Goal: Transaction & Acquisition: Download file/media

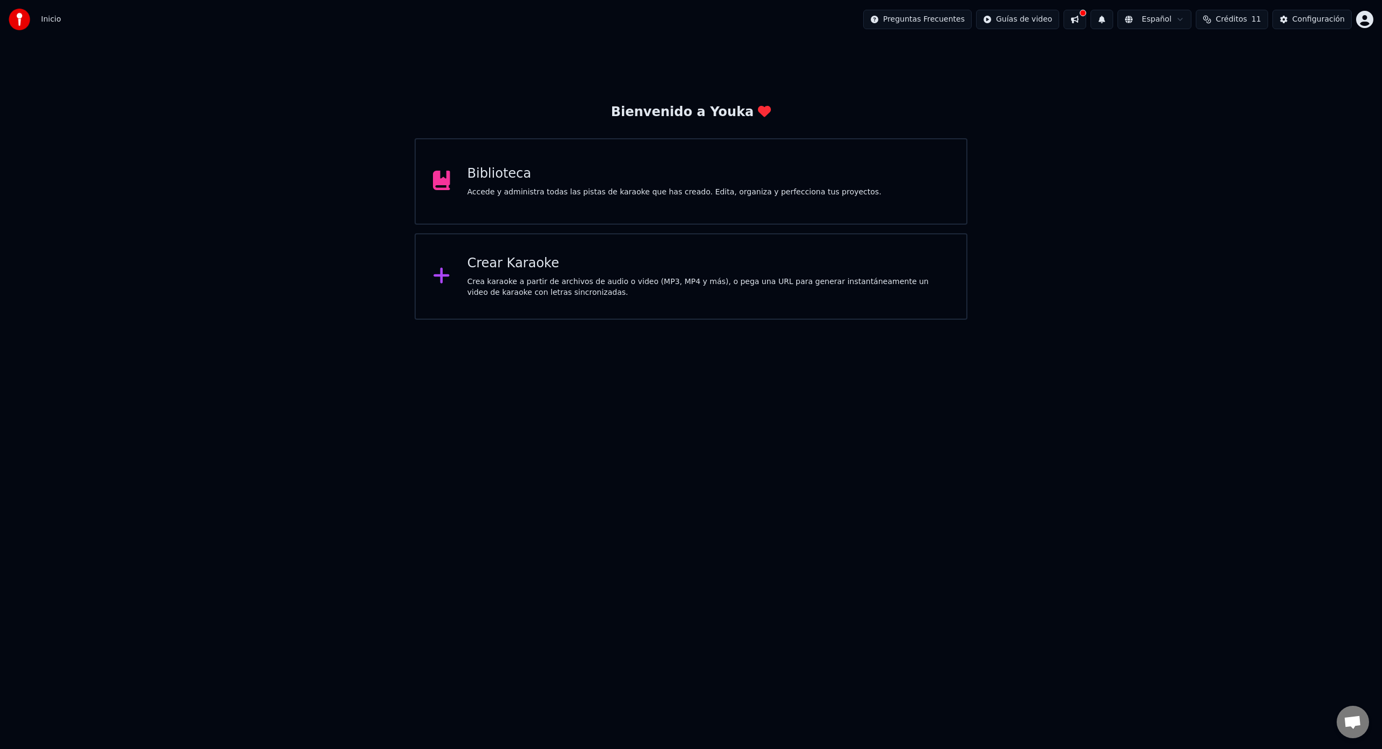
click at [533, 178] on div "Biblioteca" at bounding box center [674, 173] width 414 height 17
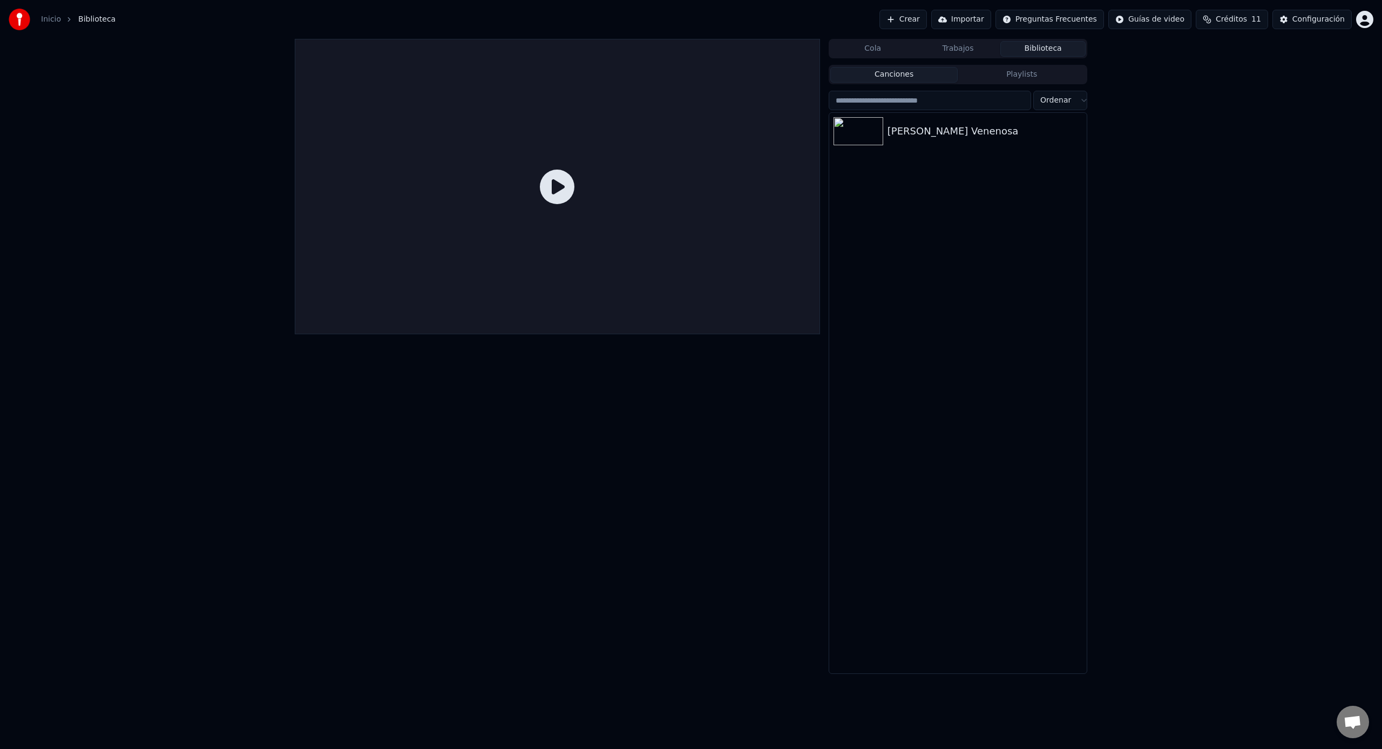
click at [552, 191] on icon at bounding box center [557, 186] width 35 height 35
click at [561, 188] on icon at bounding box center [557, 186] width 35 height 35
click at [558, 188] on icon at bounding box center [557, 186] width 35 height 35
click at [901, 142] on div "[PERSON_NAME] Venenosa" at bounding box center [957, 131] width 257 height 37
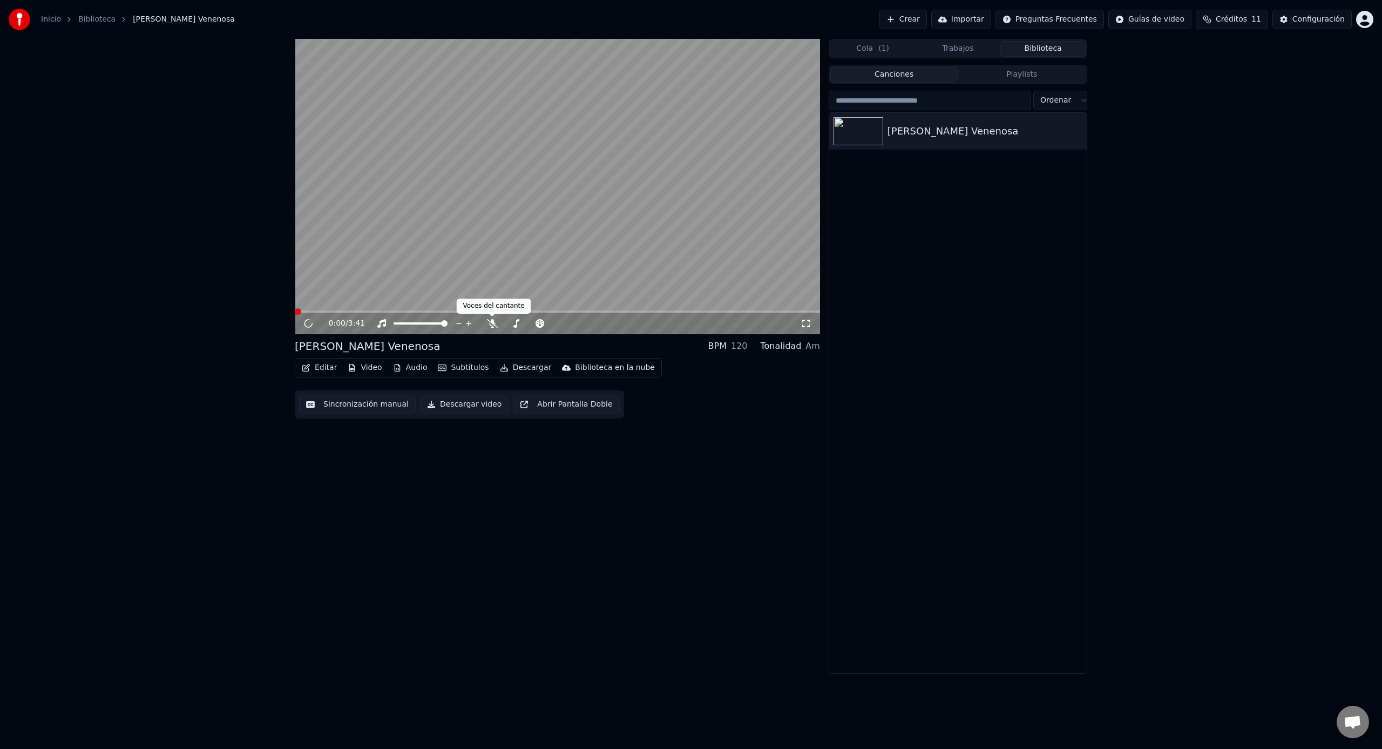
click at [508, 228] on video at bounding box center [557, 186] width 525 height 295
click at [315, 321] on icon at bounding box center [315, 323] width 25 height 9
drag, startPoint x: 310, startPoint y: 321, endPoint x: 321, endPoint y: 319, distance: 11.5
click at [311, 321] on icon at bounding box center [315, 323] width 25 height 9
click at [401, 310] on span at bounding box center [557, 311] width 525 height 2
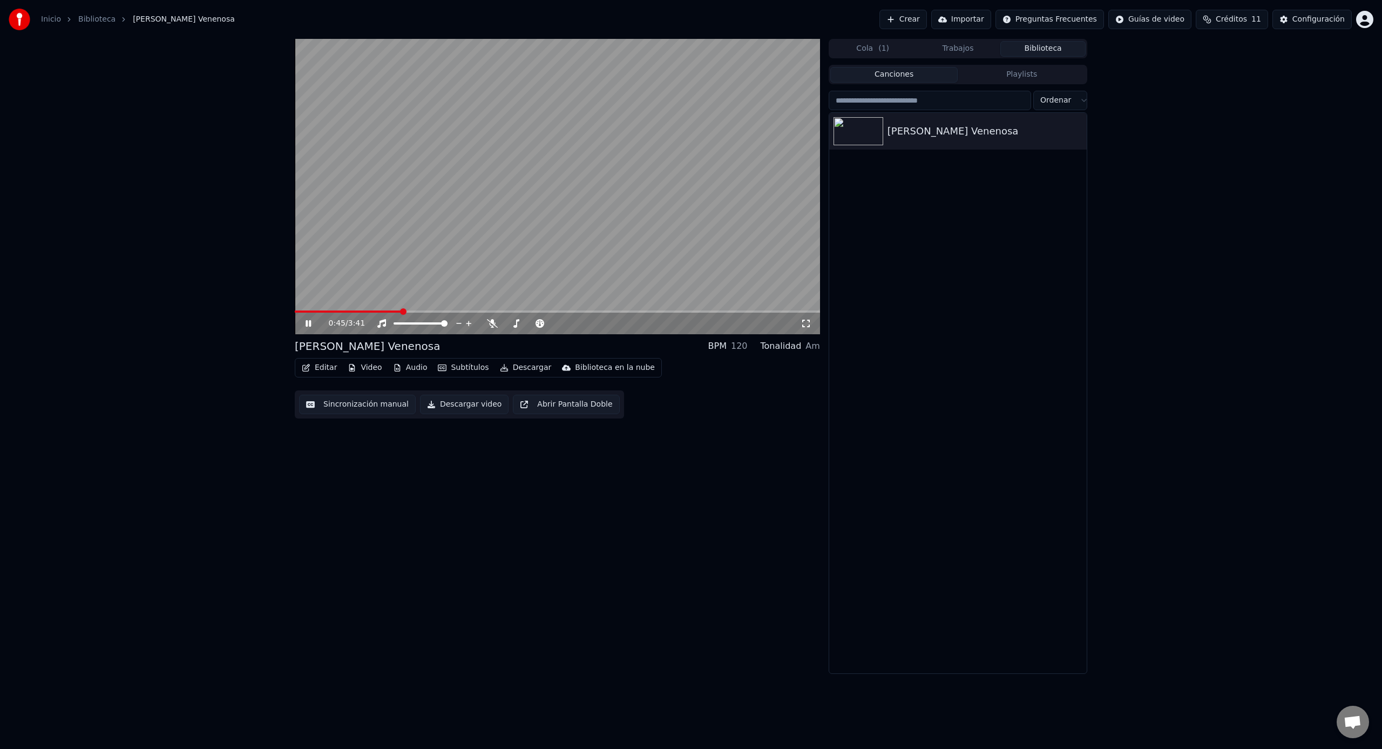
click at [483, 312] on span at bounding box center [557, 311] width 525 height 2
click at [514, 311] on span at bounding box center [557, 311] width 525 height 2
click at [549, 311] on span at bounding box center [557, 311] width 525 height 2
click at [573, 312] on span at bounding box center [557, 311] width 525 height 2
click at [553, 311] on span at bounding box center [436, 311] width 283 height 2
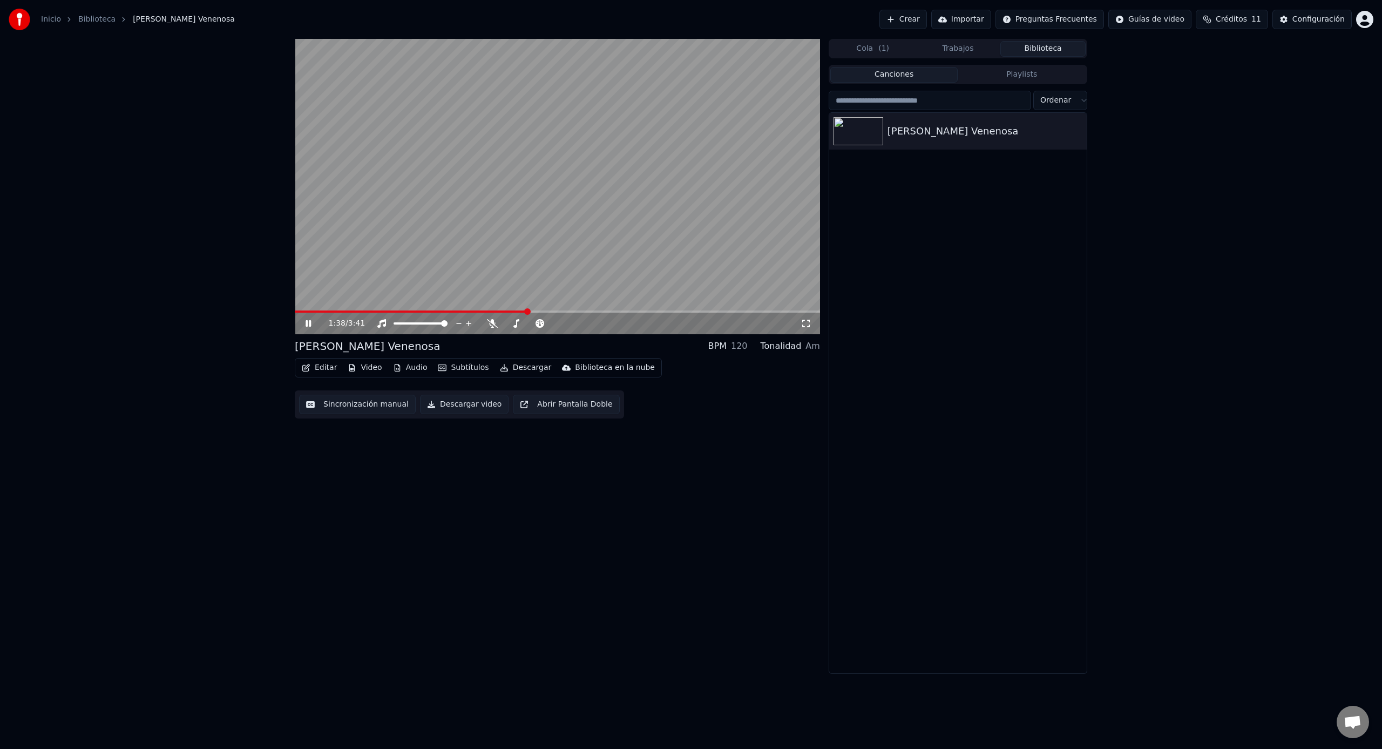
click at [527, 310] on span at bounding box center [411, 311] width 232 height 2
click at [369, 402] on button "Sincronización manual" at bounding box center [357, 404] width 117 height 19
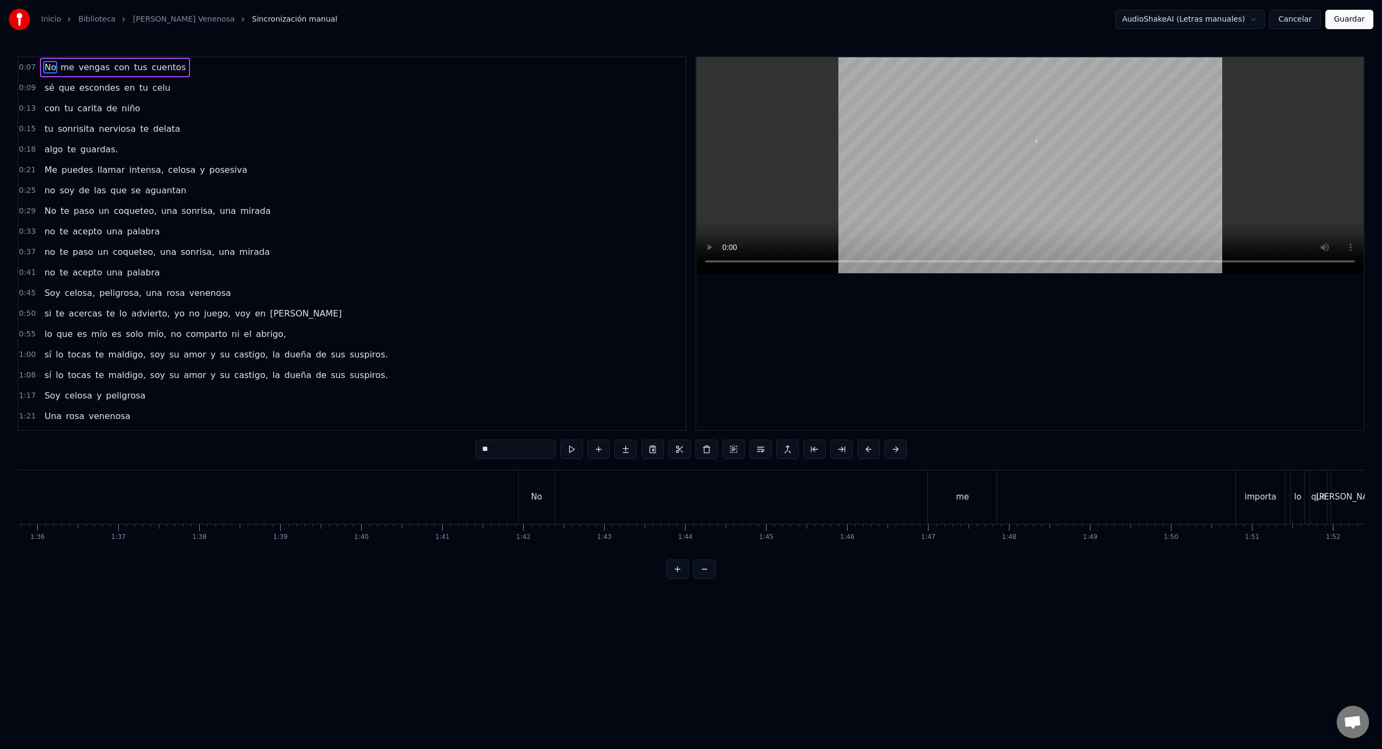
scroll to position [0, 7859]
drag, startPoint x: 823, startPoint y: 472, endPoint x: 826, endPoint y: 478, distance: 6.8
click at [824, 472] on div "me" at bounding box center [855, 496] width 69 height 53
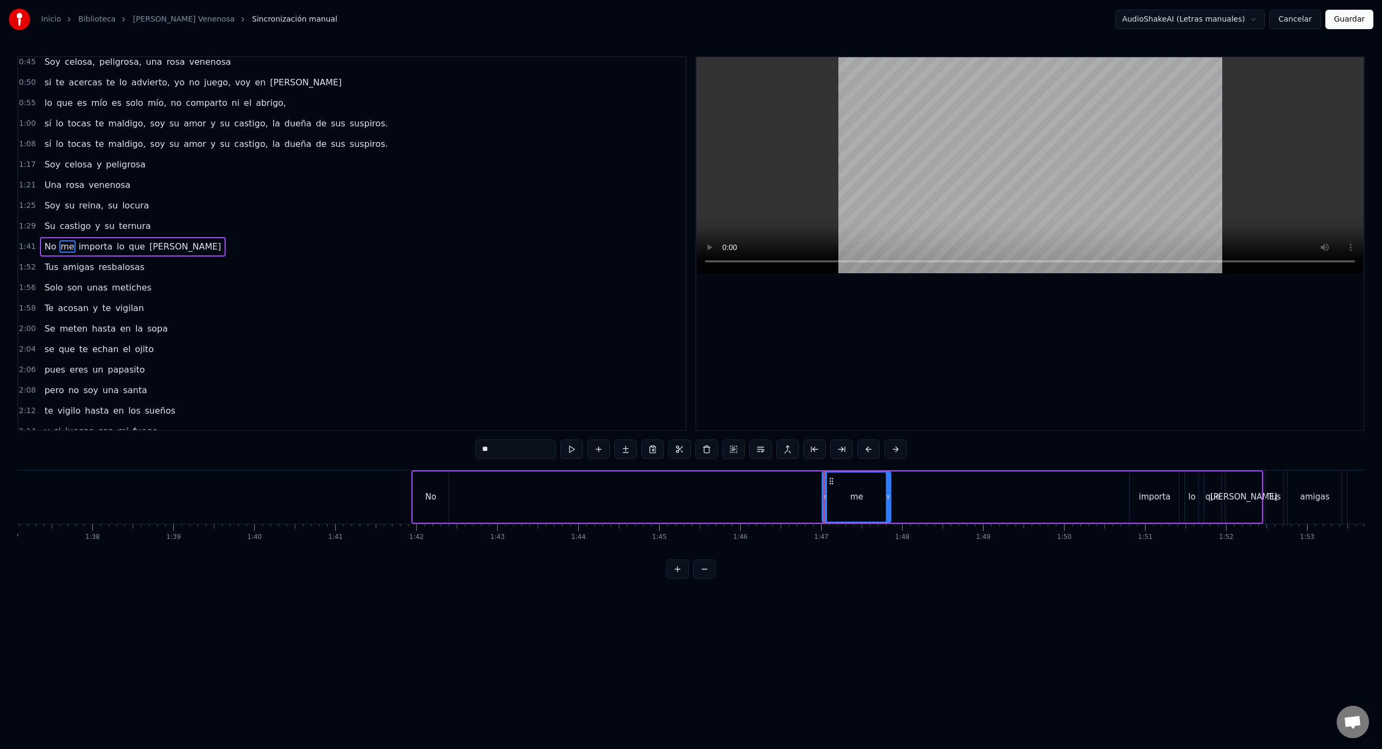
scroll to position [234, 0]
drag, startPoint x: 832, startPoint y: 480, endPoint x: 1090, endPoint y: 492, distance: 257.7
click at [1090, 492] on div "me" at bounding box center [1113, 496] width 67 height 49
click at [426, 481] on div "No" at bounding box center [431, 496] width 36 height 51
drag, startPoint x: 422, startPoint y: 478, endPoint x: 1099, endPoint y: 506, distance: 678.5
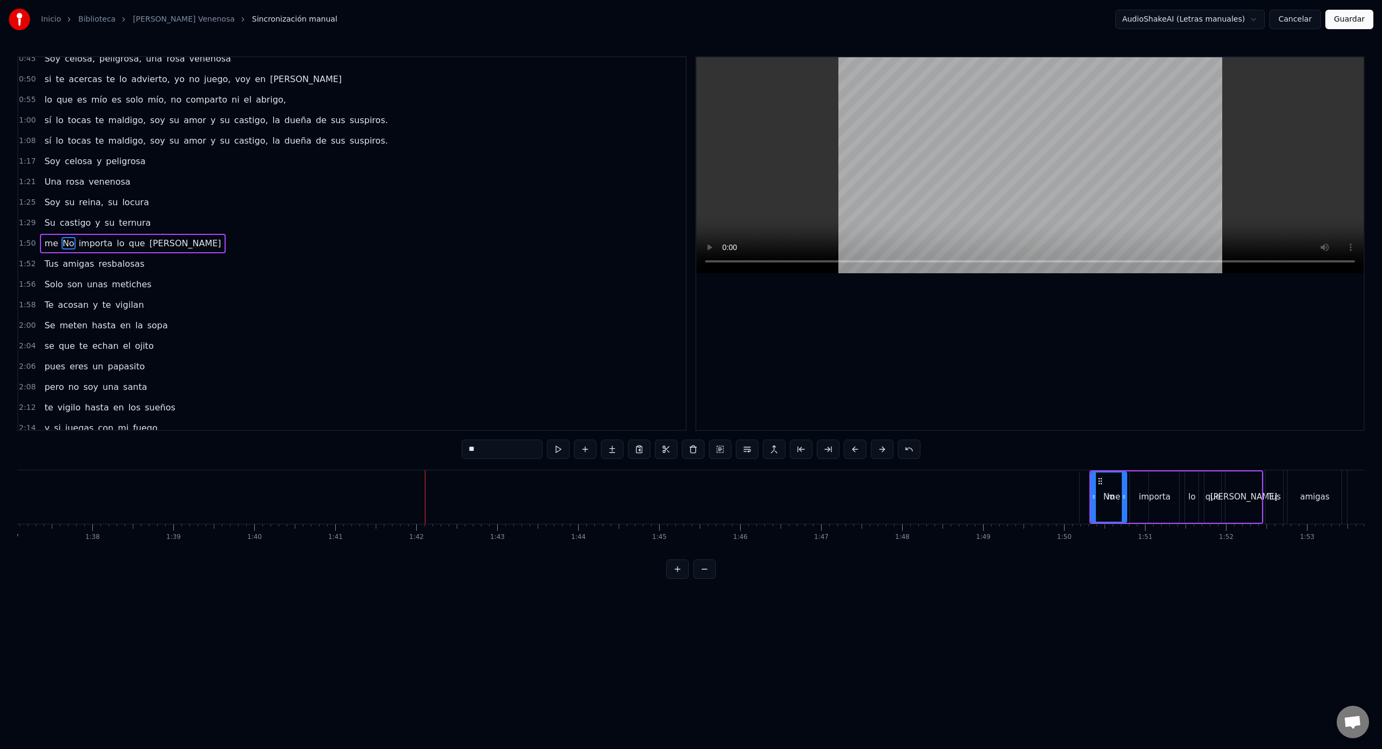
click at [1081, 499] on div "me" at bounding box center [1113, 496] width 69 height 51
drag, startPoint x: 1086, startPoint y: 479, endPoint x: 1100, endPoint y: 480, distance: 13.5
click at [977, 482] on icon at bounding box center [978, 481] width 9 height 9
click at [1096, 477] on div "No" at bounding box center [1108, 496] width 36 height 51
drag, startPoint x: 1099, startPoint y: 480, endPoint x: 983, endPoint y: 480, distance: 115.5
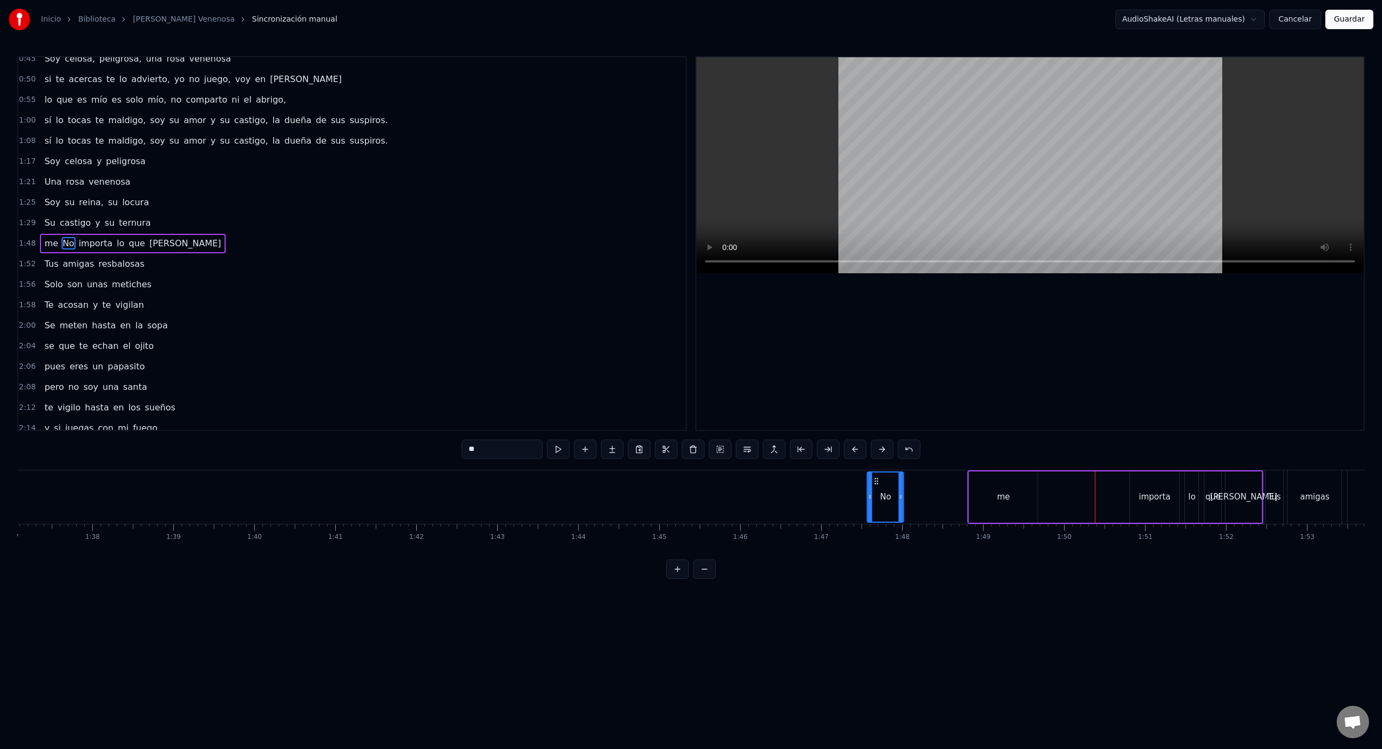
click at [876, 484] on icon at bounding box center [876, 481] width 9 height 9
click at [974, 477] on div "me" at bounding box center [1003, 496] width 69 height 51
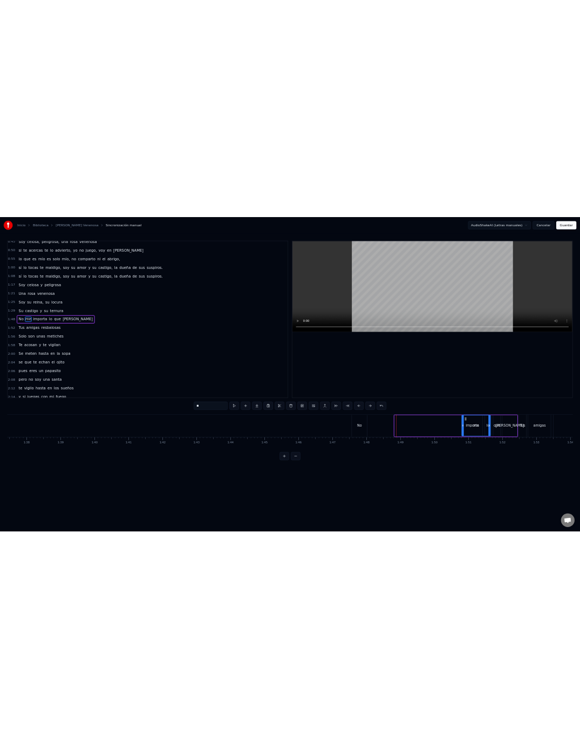
scroll to position [0, 7889]
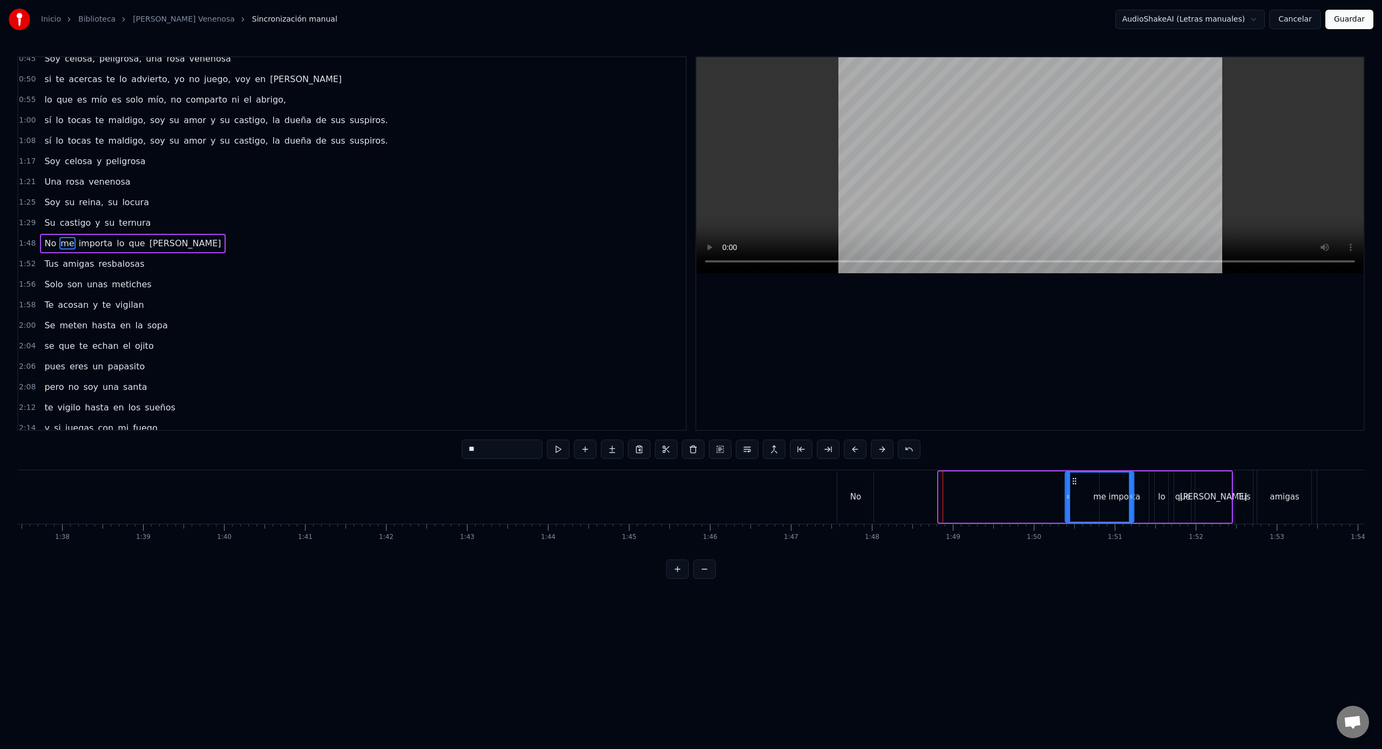
drag, startPoint x: 979, startPoint y: 480, endPoint x: 1075, endPoint y: 490, distance: 96.6
click at [1075, 490] on div "me" at bounding box center [1099, 496] width 67 height 49
click at [844, 480] on div "No" at bounding box center [856, 496] width 36 height 51
type input "**"
drag, startPoint x: 846, startPoint y: 479, endPoint x: 1063, endPoint y: 497, distance: 217.7
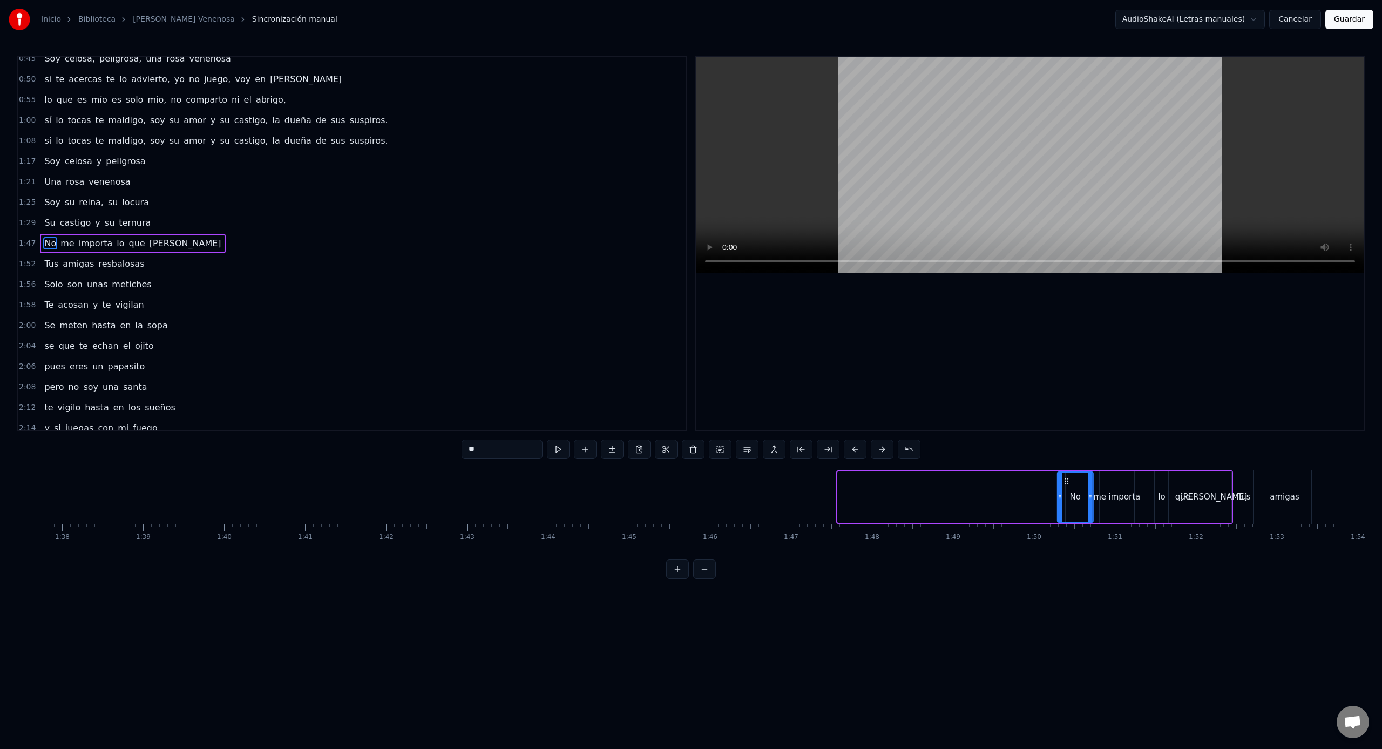
click at [1063, 497] on div "No" at bounding box center [1074, 496] width 35 height 49
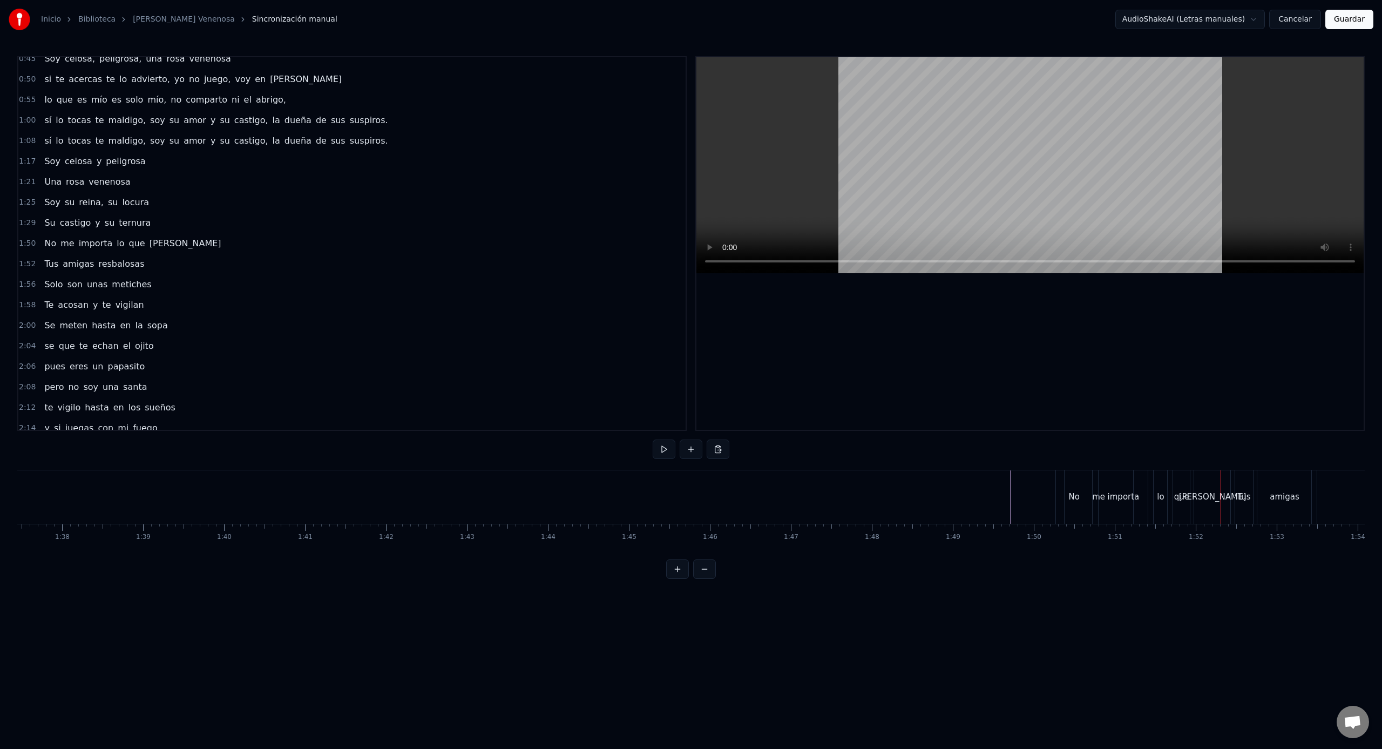
click at [898, 596] on html "Inicio Biblioteca [PERSON_NAME] Venenosa Sincronización manual AudioShakeAI (Le…" at bounding box center [691, 298] width 1382 height 596
click at [159, 19] on link "[PERSON_NAME] Venenosa" at bounding box center [184, 19] width 102 height 11
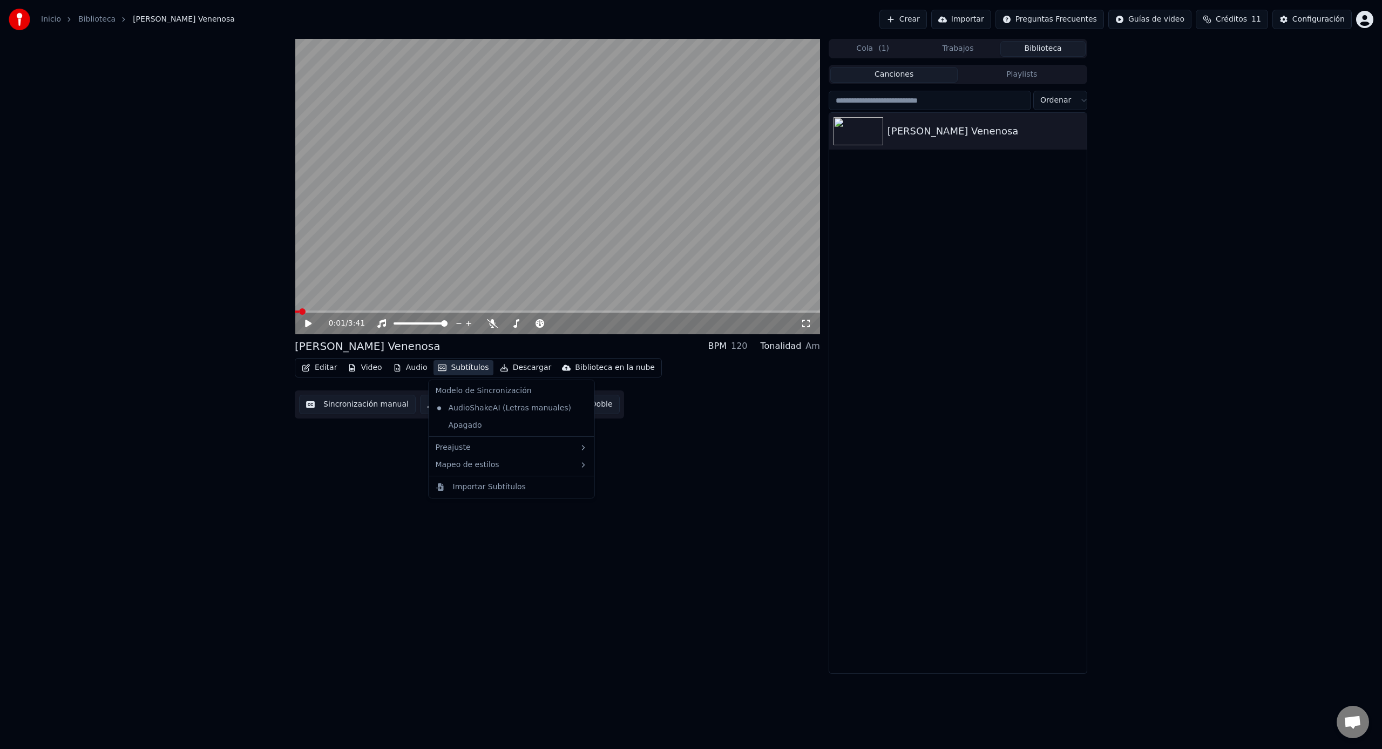
click at [463, 368] on button "Subtítulos" at bounding box center [462, 367] width 59 height 15
click at [440, 311] on span at bounding box center [557, 311] width 525 height 2
click at [500, 311] on span at bounding box center [496, 311] width 6 height 6
drag, startPoint x: 305, startPoint y: 318, endPoint x: 307, endPoint y: 324, distance: 6.6
click at [305, 318] on div "1:30 / 3:41" at bounding box center [557, 323] width 517 height 11
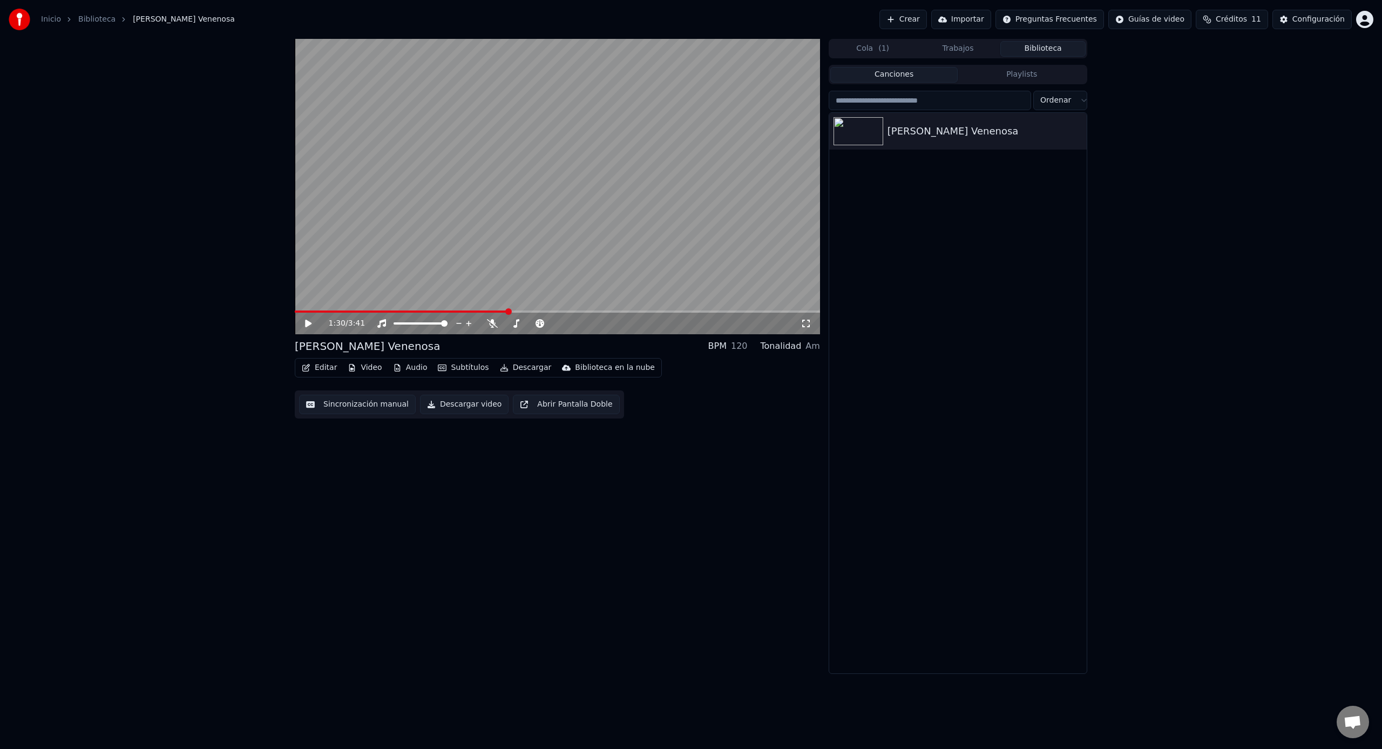
click at [307, 324] on icon at bounding box center [308, 324] width 6 height 8
click at [307, 324] on icon at bounding box center [307, 323] width 5 height 6
click at [320, 368] on button "Editar" at bounding box center [319, 367] width 44 height 15
click at [644, 456] on div "1:30 / 3:41 [PERSON_NAME] Venenosa BPM 120 Tonalidad Am Editar Video Audio Subt…" at bounding box center [557, 356] width 525 height 635
click at [463, 370] on button "Subtítulos" at bounding box center [462, 367] width 59 height 15
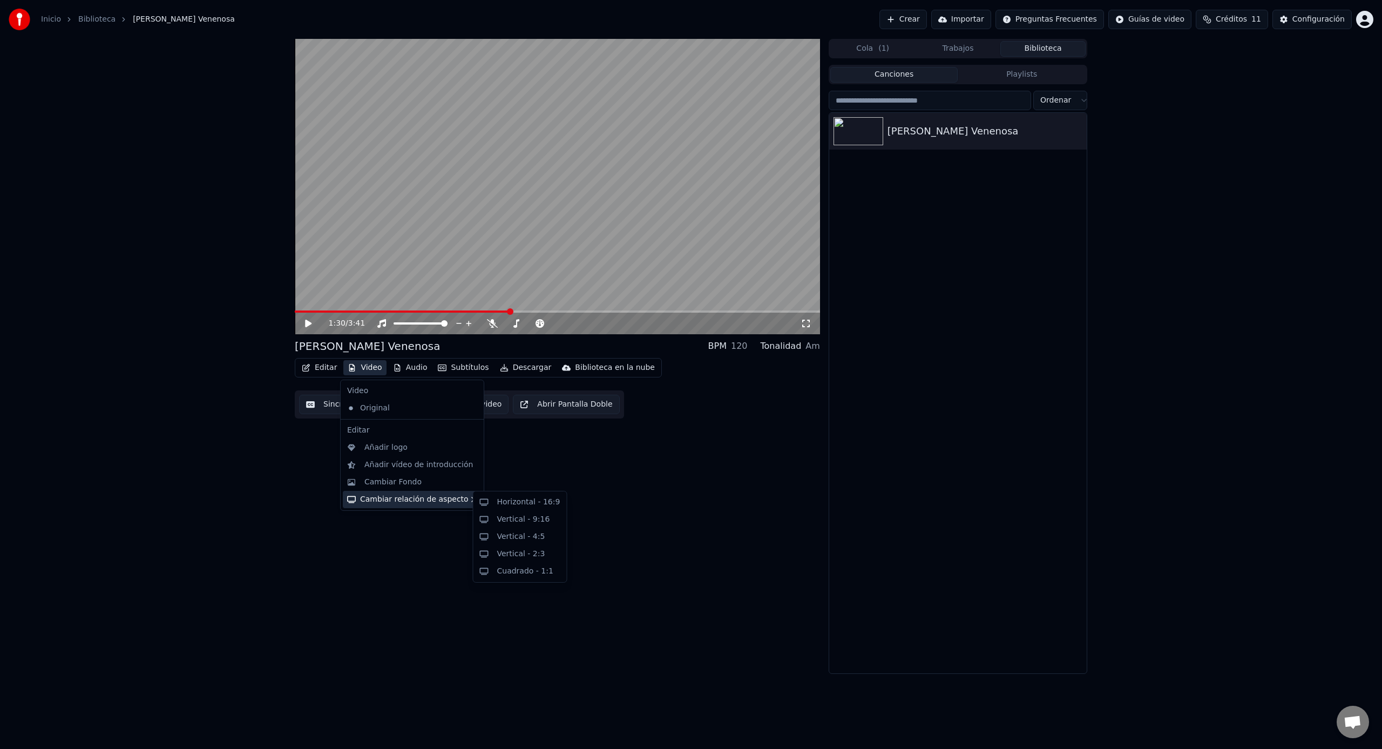
drag, startPoint x: 412, startPoint y: 483, endPoint x: 413, endPoint y: 497, distance: 13.5
click at [413, 497] on div "Video Original Editar Añadir logo Añadir vídeo de introducción Cambiar Fondo Ca…" at bounding box center [412, 444] width 144 height 131
click at [408, 481] on div "Cambiar Fondo" at bounding box center [392, 482] width 57 height 11
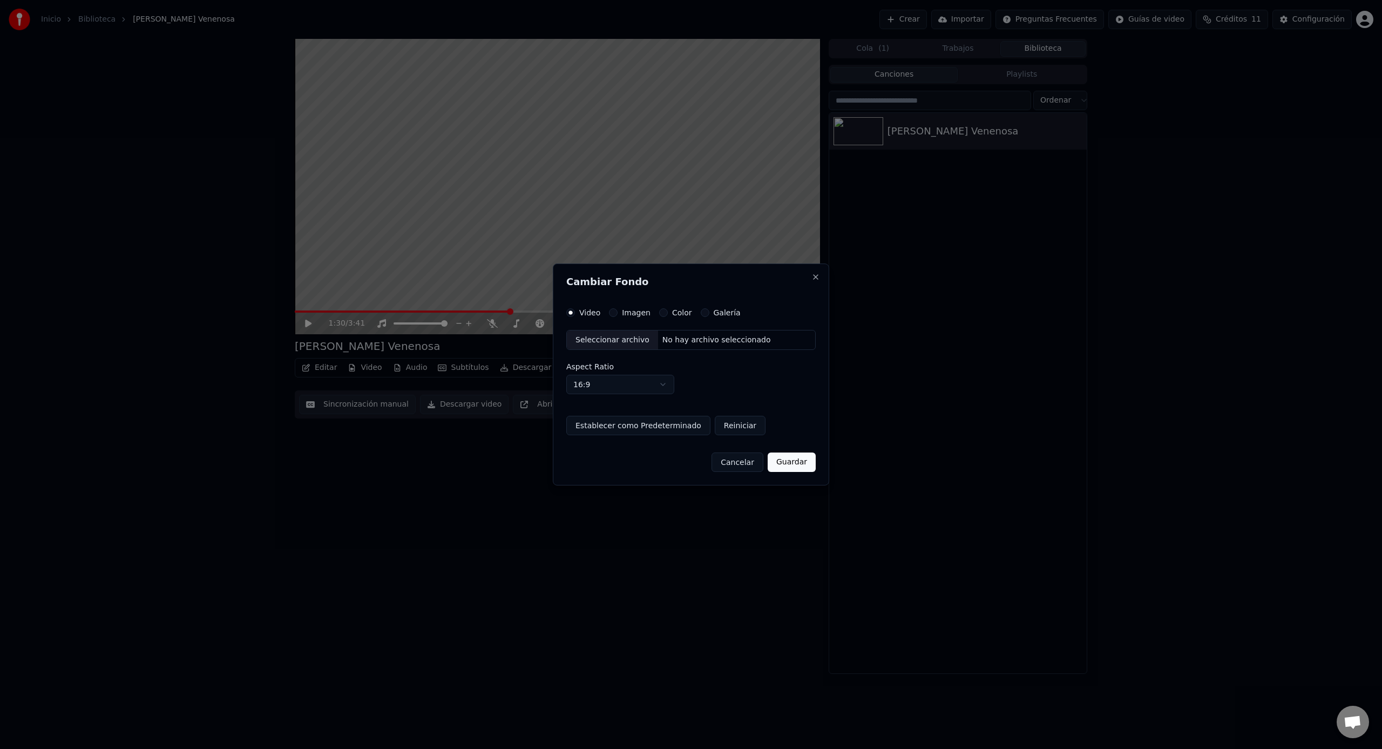
click at [659, 312] on button "Color" at bounding box center [663, 312] width 9 height 9
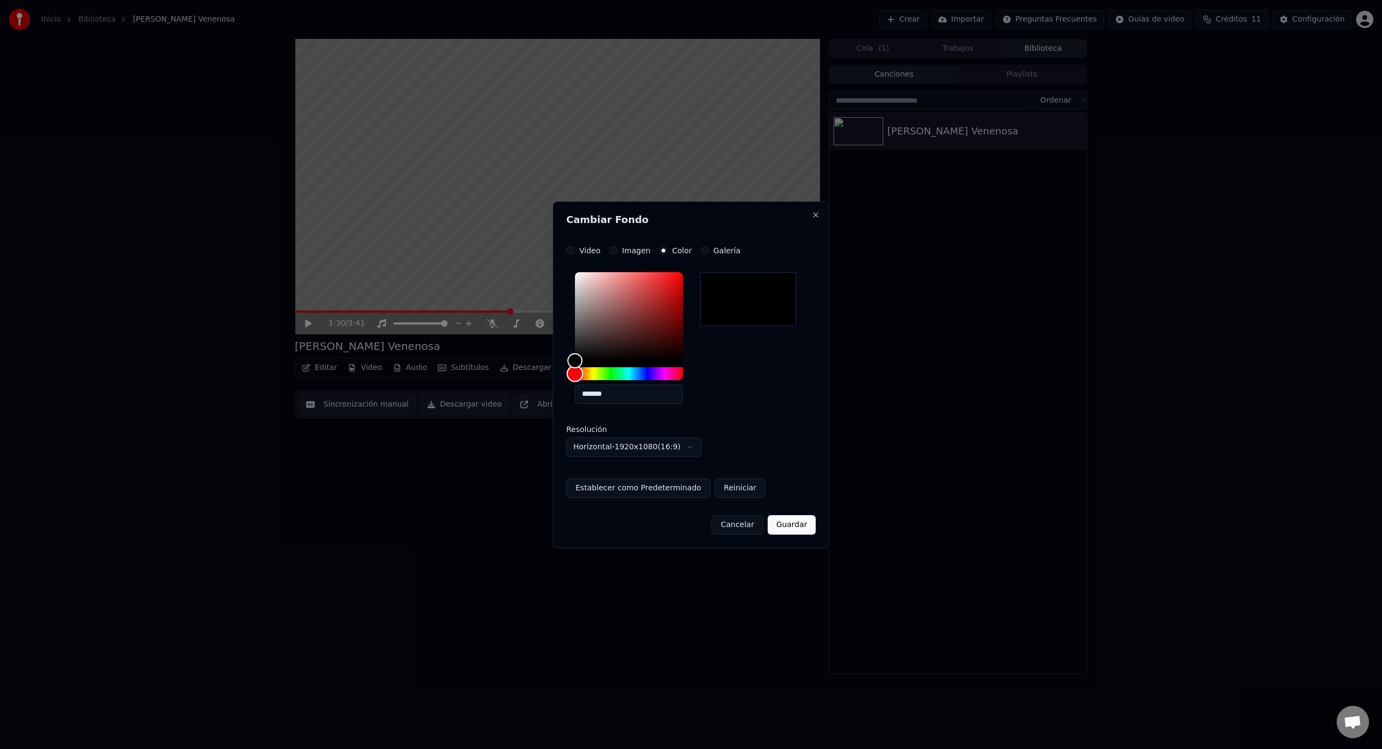
click at [610, 373] on div "Hue" at bounding box center [629, 373] width 108 height 13
drag, startPoint x: 608, startPoint y: 373, endPoint x: 621, endPoint y: 373, distance: 12.4
click at [622, 373] on div "Hue" at bounding box center [622, 373] width 17 height 17
drag, startPoint x: 621, startPoint y: 373, endPoint x: 608, endPoint y: 373, distance: 13.0
click at [608, 373] on div "Hue" at bounding box center [608, 373] width 17 height 17
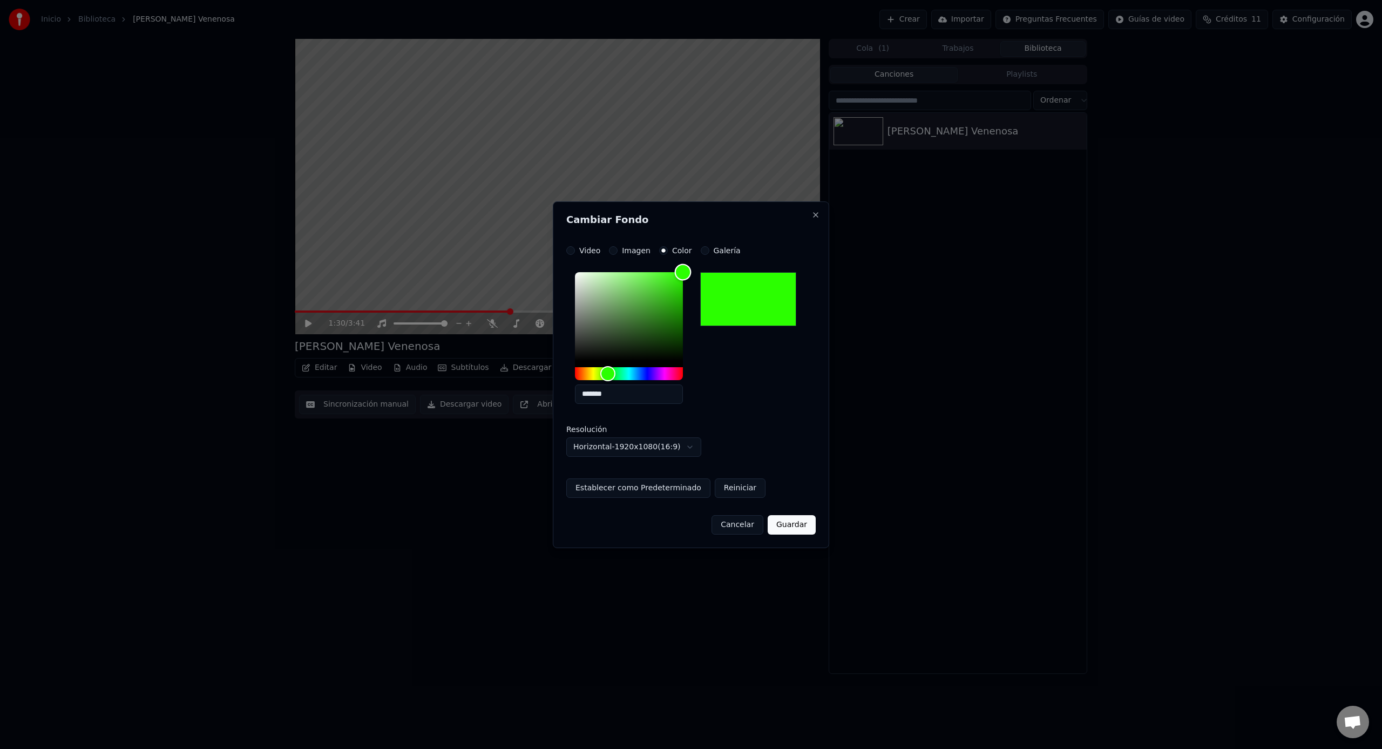
drag, startPoint x: 606, startPoint y: 349, endPoint x: 731, endPoint y: 237, distance: 167.4
click at [731, 237] on div "**********" at bounding box center [691, 374] width 276 height 346
click at [606, 376] on div "Hue" at bounding box center [605, 373] width 17 height 17
type input "*******"
drag, startPoint x: 682, startPoint y: 273, endPoint x: 684, endPoint y: 284, distance: 11.0
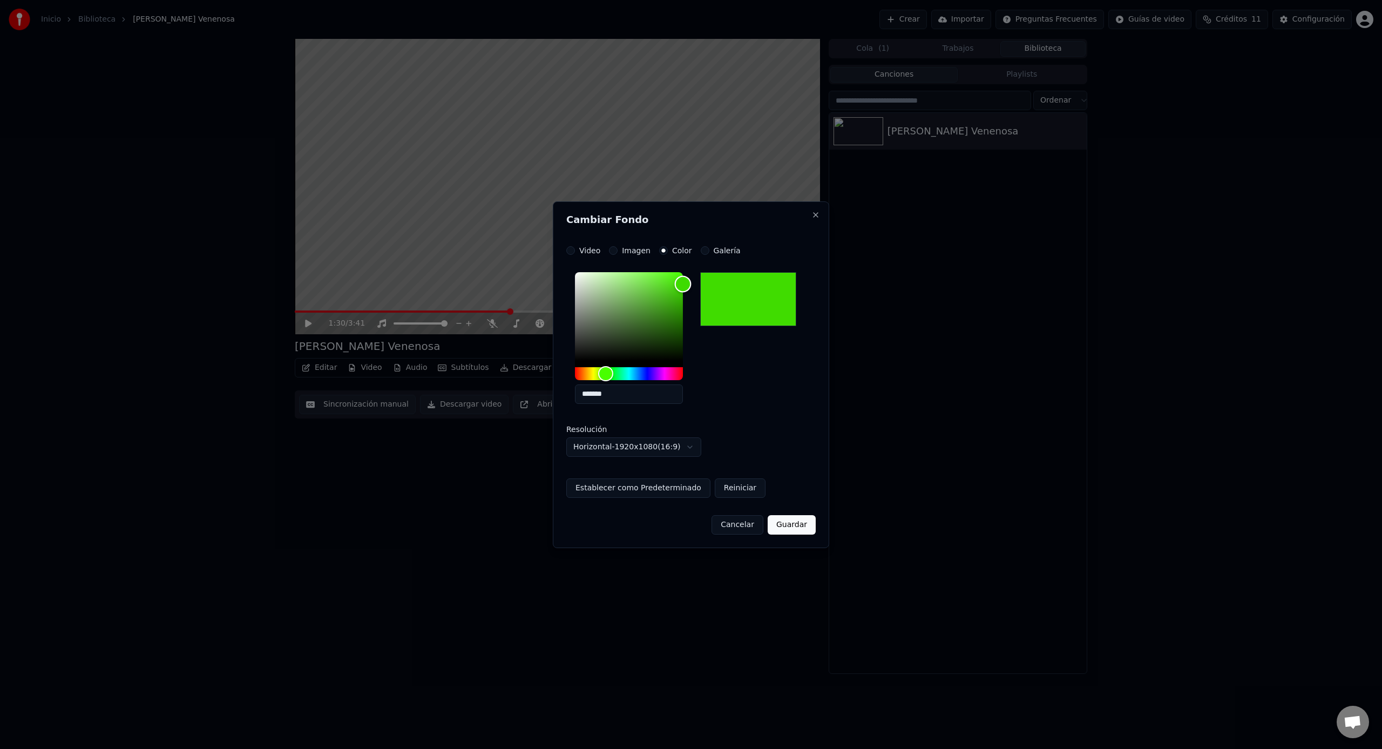
click at [684, 284] on div "Color" at bounding box center [683, 284] width 17 height 17
click at [790, 522] on button "Guardar" at bounding box center [791, 524] width 48 height 19
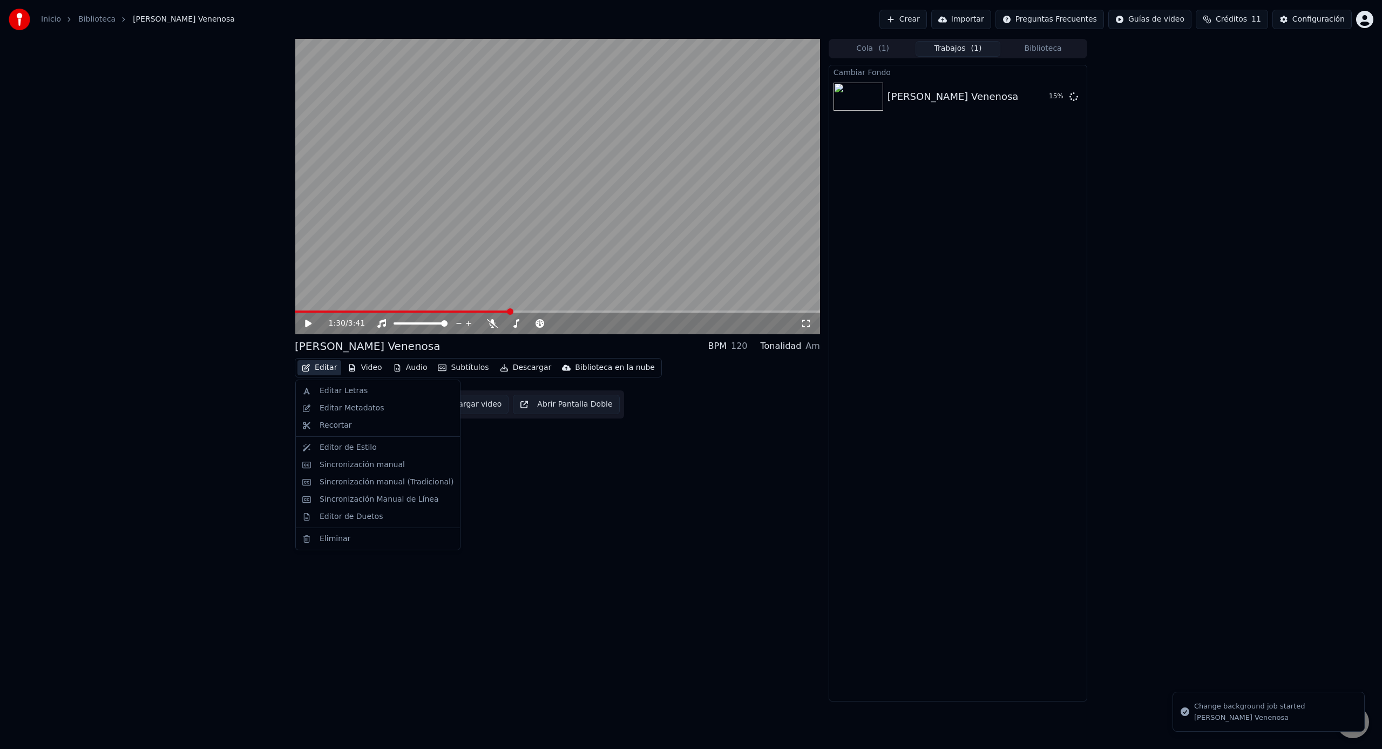
click at [322, 368] on button "Editar" at bounding box center [319, 367] width 44 height 15
click at [366, 450] on div "Editor de Estilo" at bounding box center [348, 447] width 57 height 11
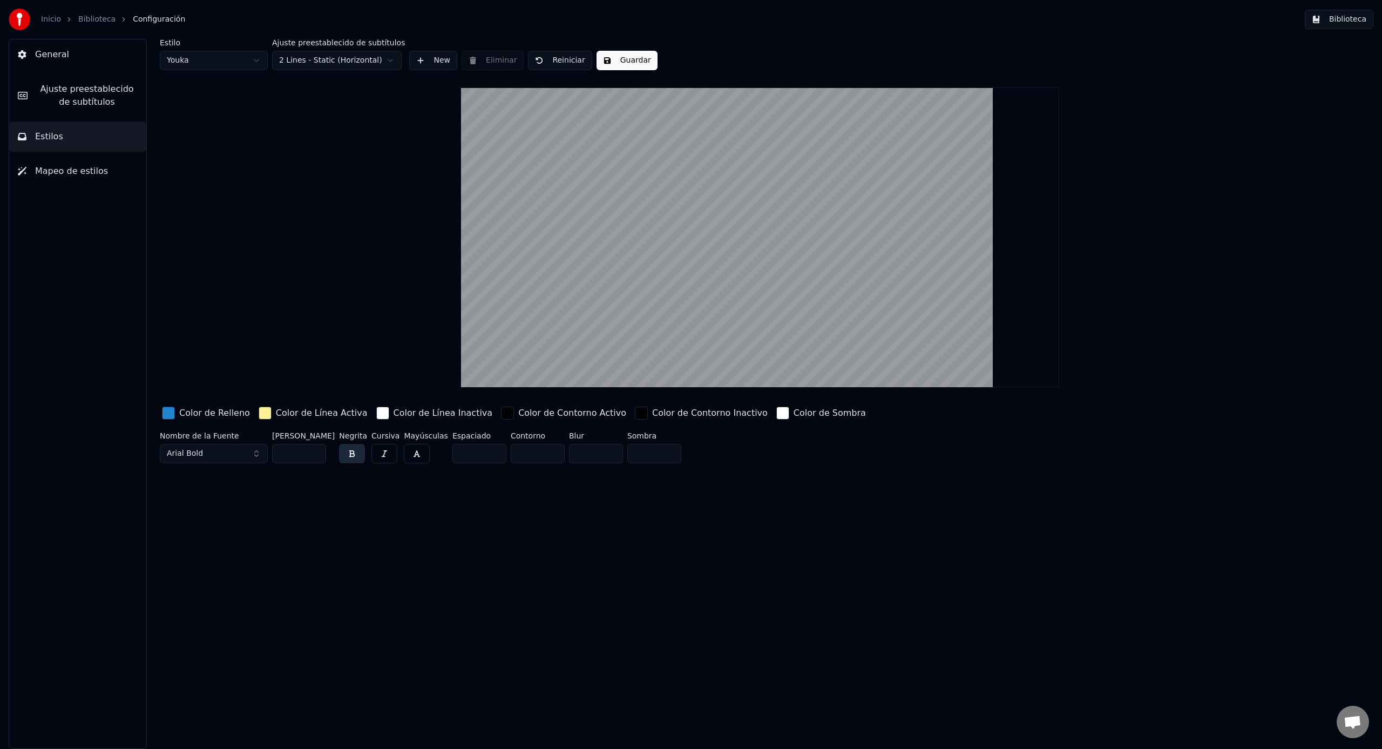
click at [168, 417] on div "button" at bounding box center [168, 412] width 13 height 13
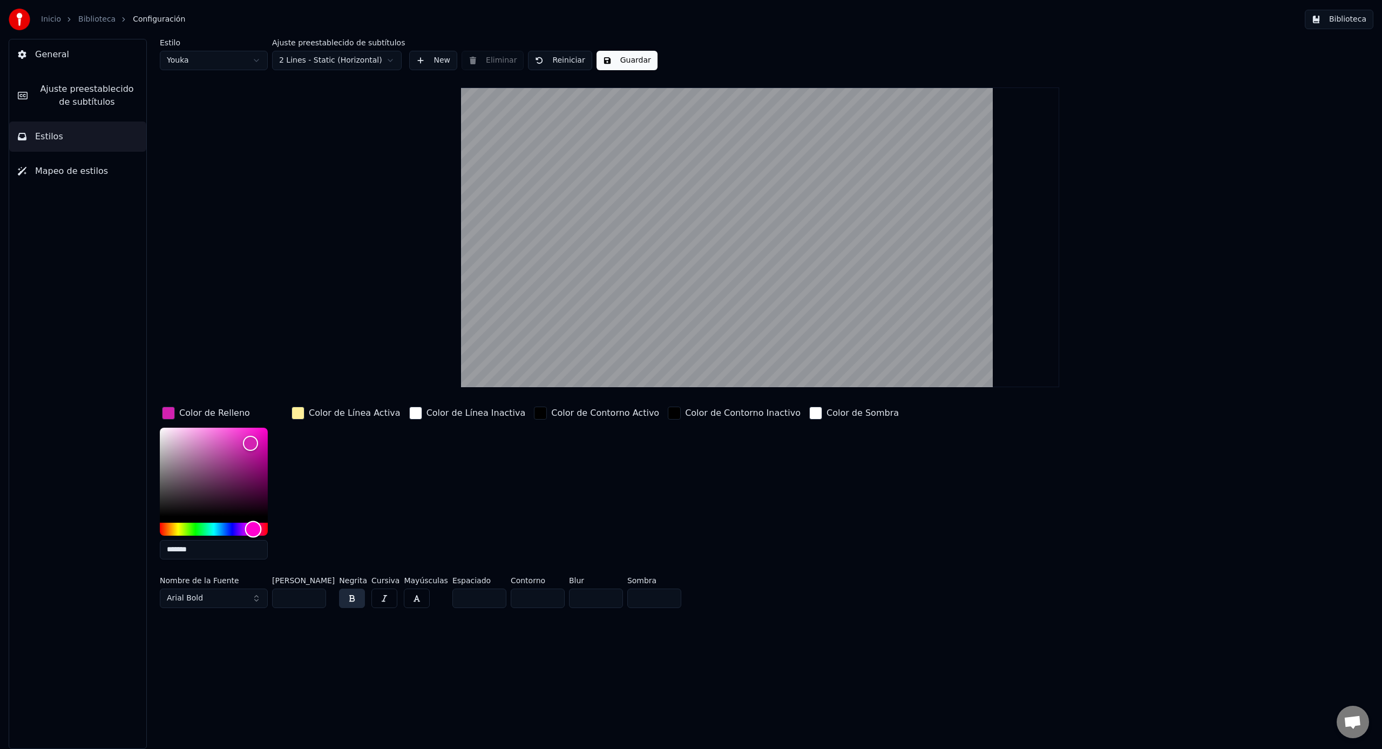
drag, startPoint x: 240, startPoint y: 528, endPoint x: 253, endPoint y: 527, distance: 13.5
click at [253, 527] on div "Hue" at bounding box center [214, 528] width 108 height 13
type input "*******"
drag, startPoint x: 250, startPoint y: 442, endPoint x: 273, endPoint y: 411, distance: 38.6
click at [273, 411] on div "Color de Relleno *******" at bounding box center [222, 486] width 125 height 164
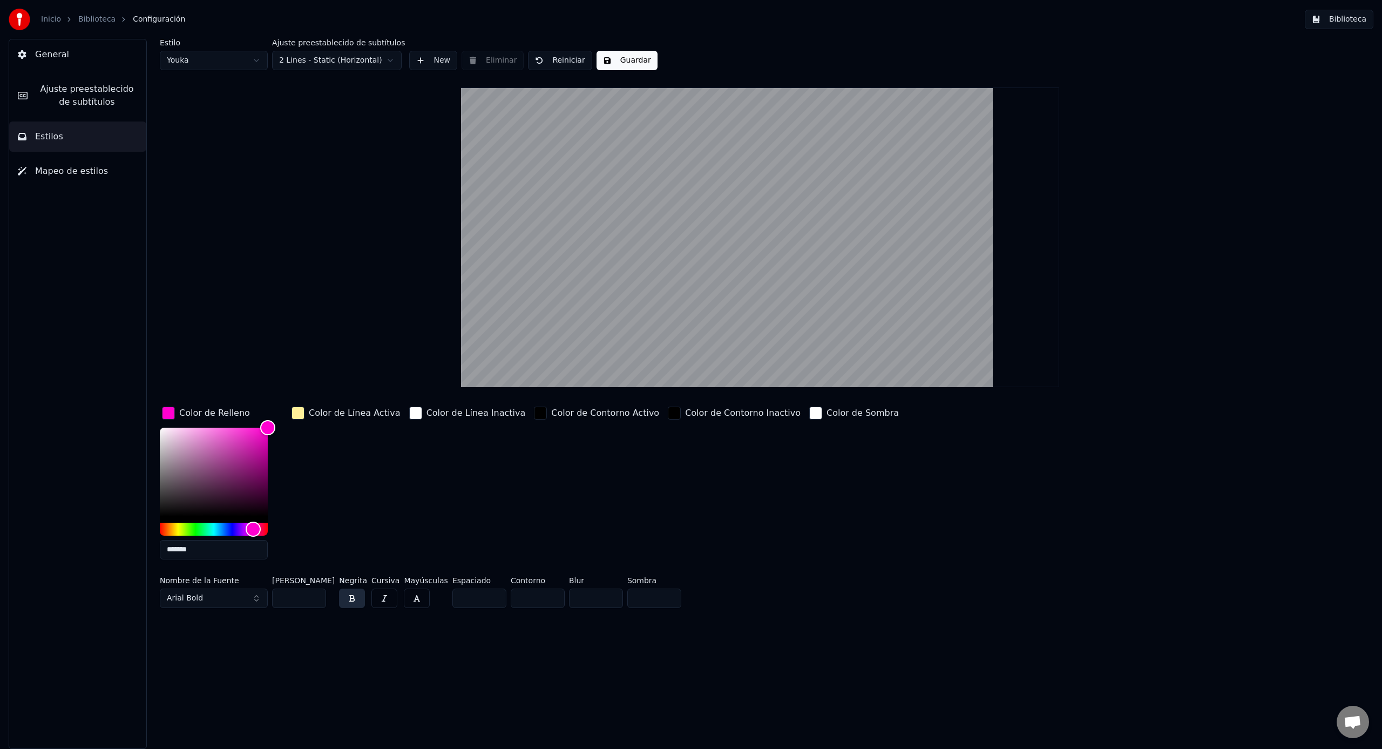
click at [871, 597] on div "Nombre de la Fuente Arial Bold [PERSON_NAME] ** Negrita Cursiva Mayúsculas Espa…" at bounding box center [643, 594] width 967 height 36
click at [608, 61] on button "Guardar" at bounding box center [626, 60] width 61 height 19
click at [631, 58] on button "Guardar" at bounding box center [626, 60] width 61 height 19
click at [104, 22] on link "Biblioteca" at bounding box center [96, 19] width 37 height 11
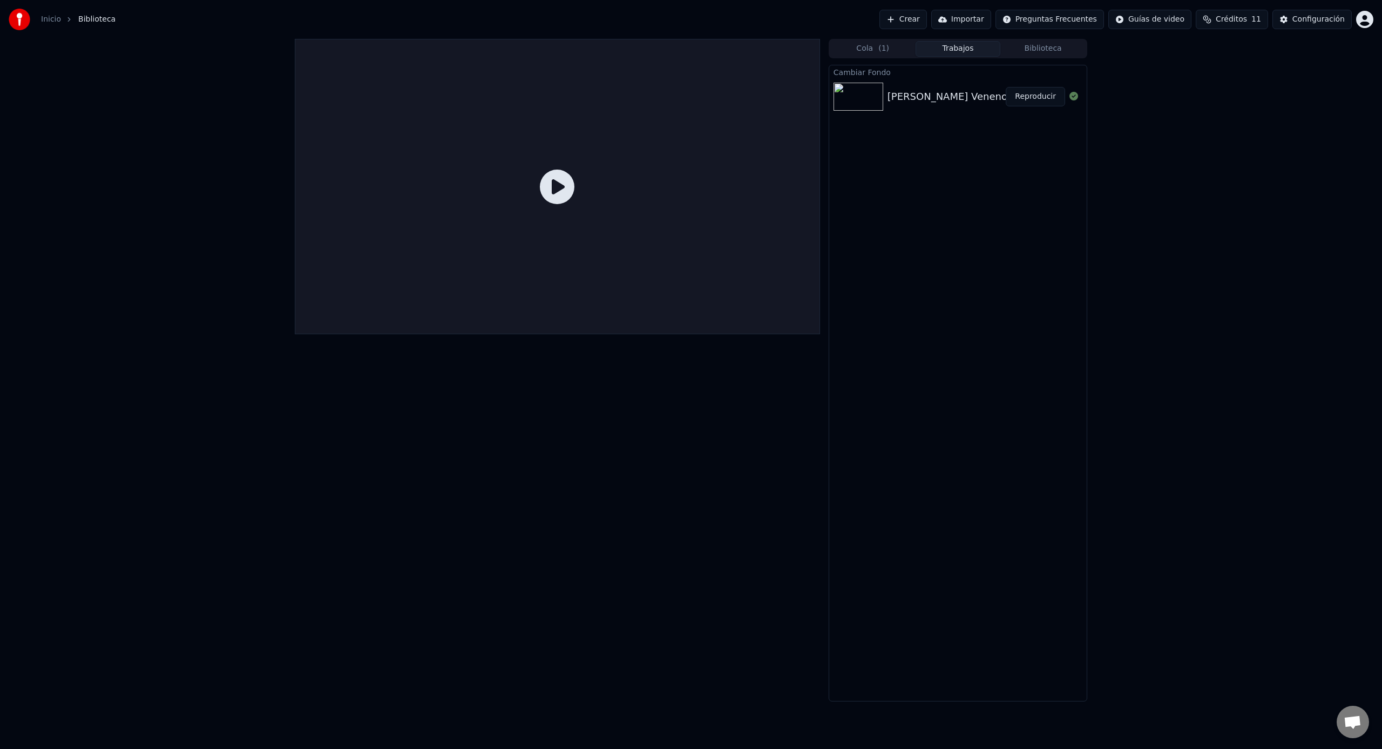
click at [556, 189] on icon at bounding box center [557, 186] width 35 height 35
click at [556, 192] on icon at bounding box center [557, 186] width 35 height 35
click at [964, 101] on div "[PERSON_NAME] Venenosa" at bounding box center [946, 96] width 118 height 15
click at [1022, 99] on button "Reproducir" at bounding box center [1034, 96] width 59 height 19
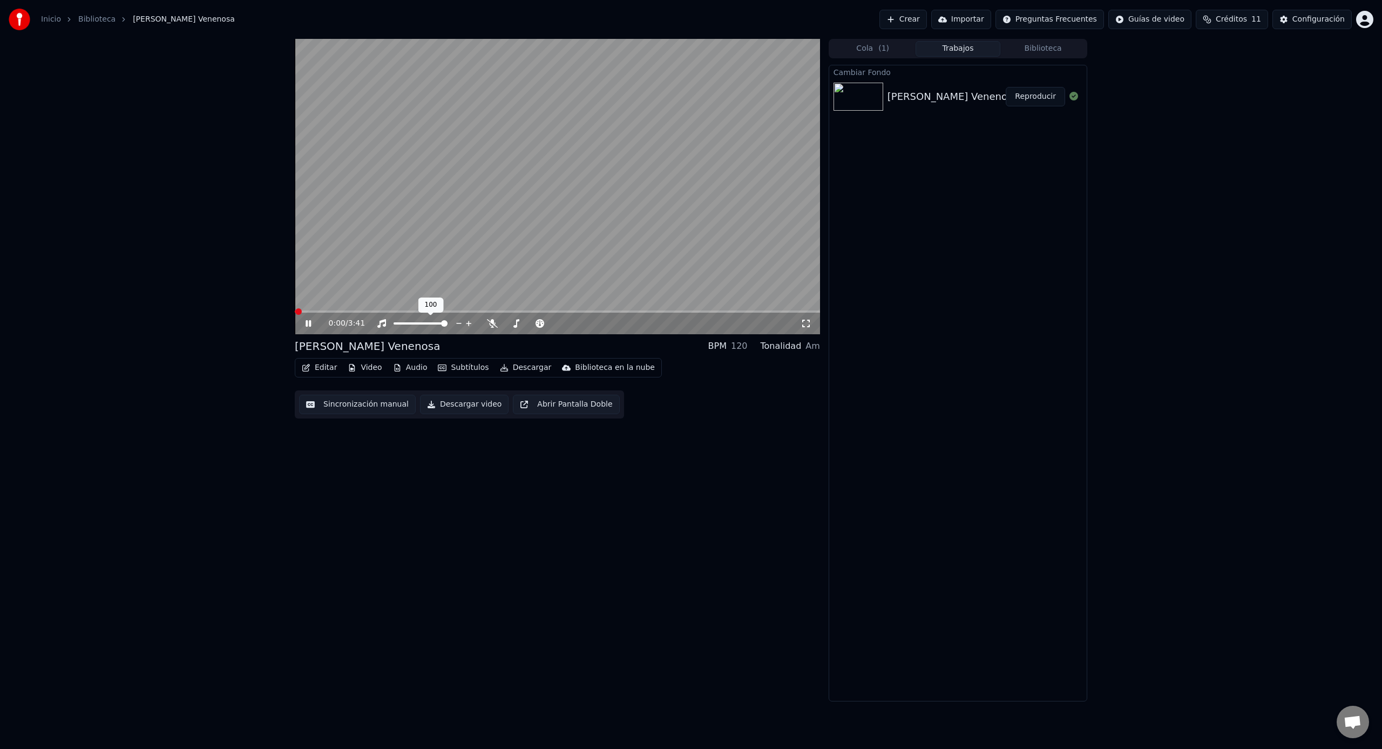
click at [440, 310] on div "100 100" at bounding box center [430, 304] width 25 height 15
click at [443, 311] on span at bounding box center [557, 311] width 525 height 2
click at [307, 323] on icon at bounding box center [307, 323] width 5 height 6
click at [472, 404] on button "Descargar video" at bounding box center [464, 404] width 89 height 19
